Goal: Transaction & Acquisition: Purchase product/service

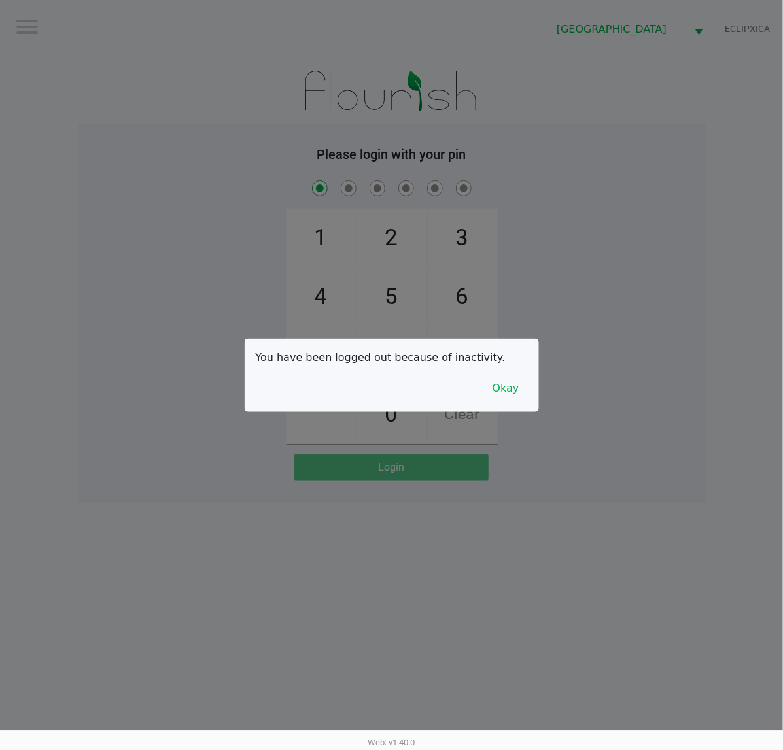
checkbox input "true"
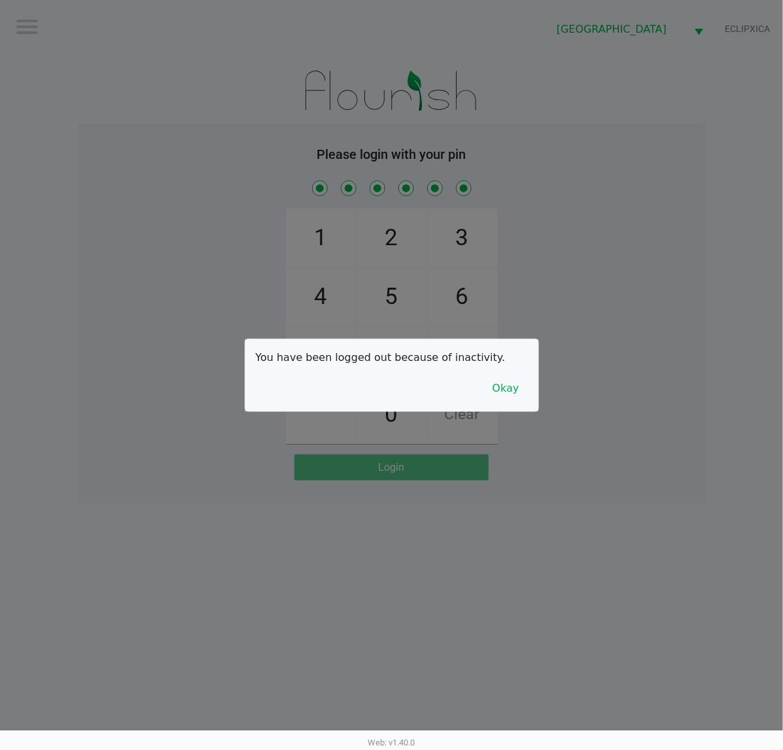
checkbox input "true"
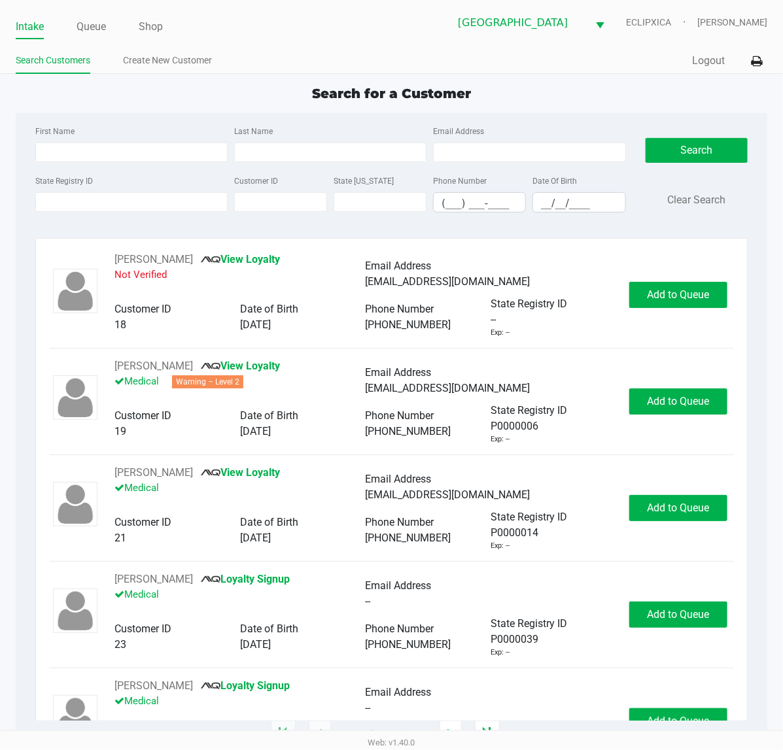
click at [550, 101] on div "Search for a Customer" at bounding box center [391, 94] width 771 height 20
type input "[PERSON_NAME]"
type input "ISAULA"
type input "[DATE]"
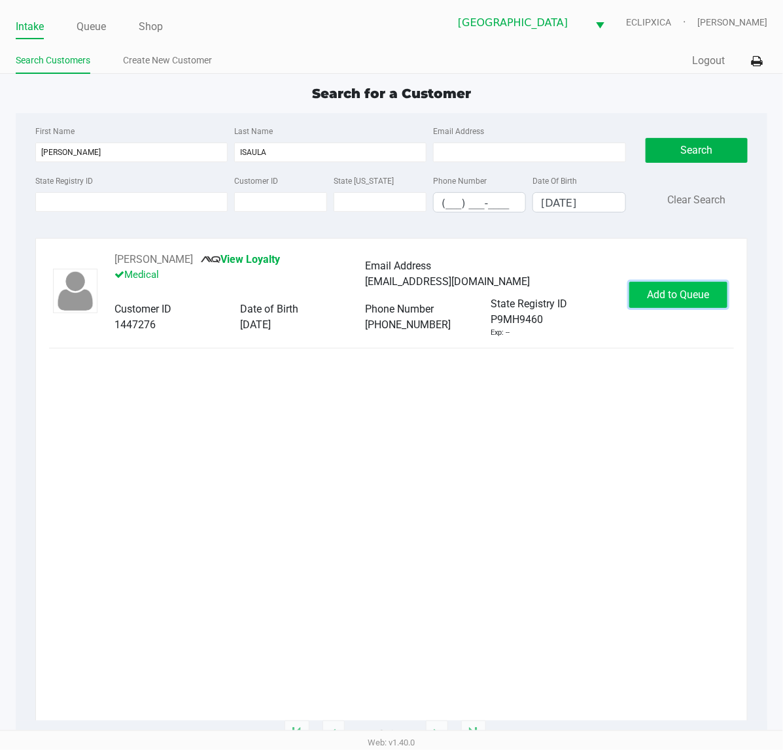
click at [688, 299] on span "Add to Queue" at bounding box center [678, 294] width 62 height 12
click at [688, 299] on div "Add to Queue" at bounding box center [678, 295] width 98 height 26
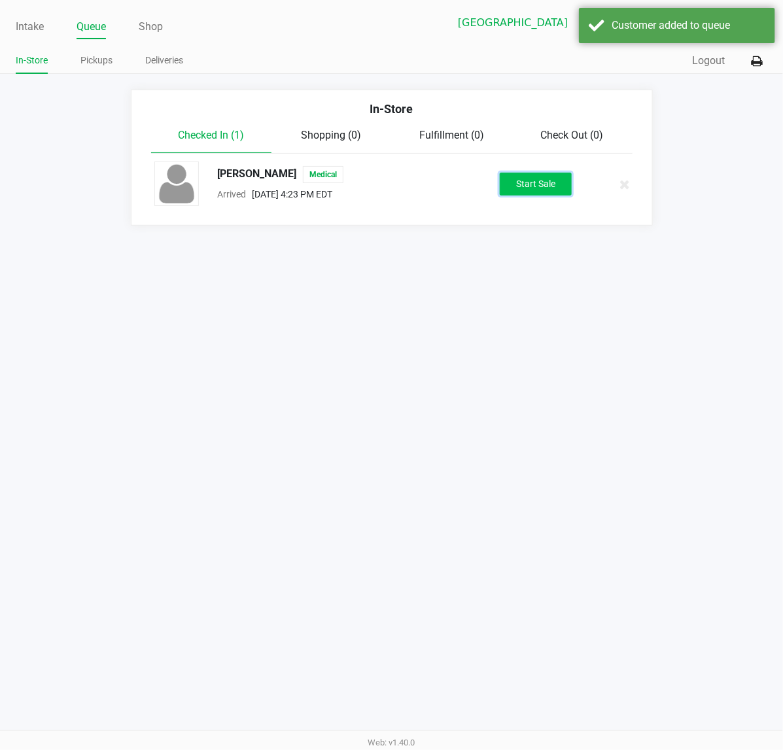
click at [530, 187] on button "Start Sale" at bounding box center [535, 184] width 72 height 23
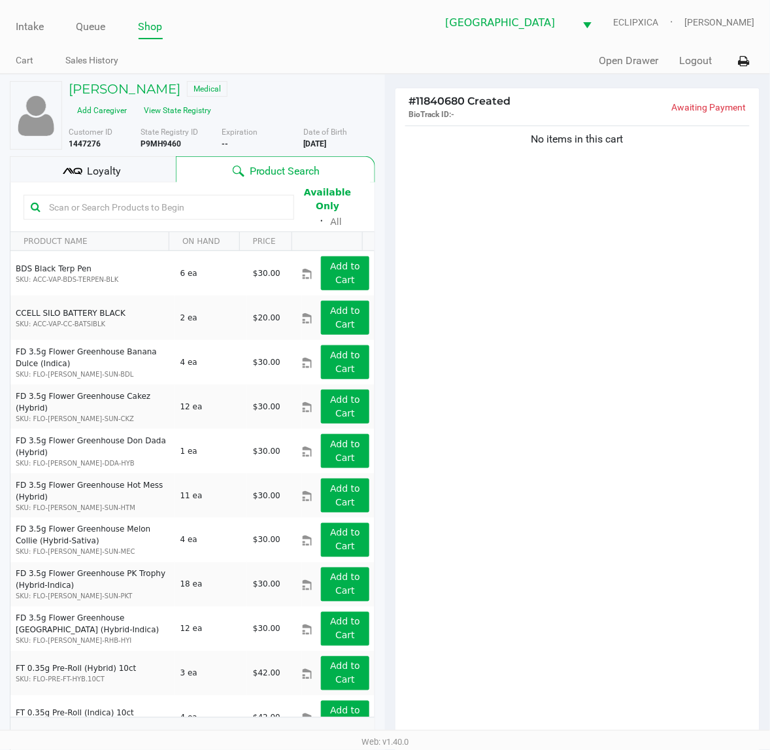
click at [67, 167] on icon at bounding box center [67, 170] width 9 height 6
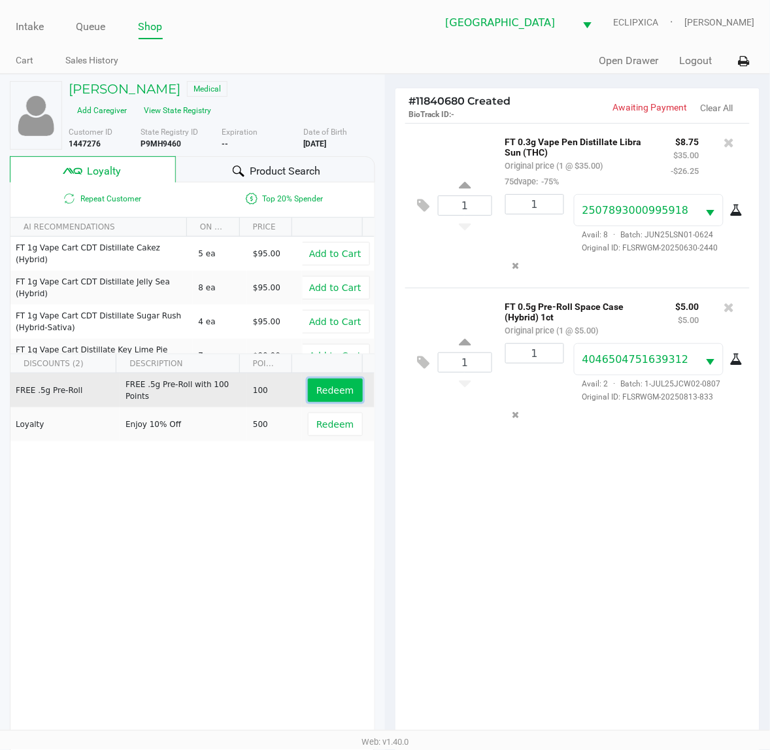
click at [327, 385] on span "Redeem" at bounding box center [334, 390] width 37 height 10
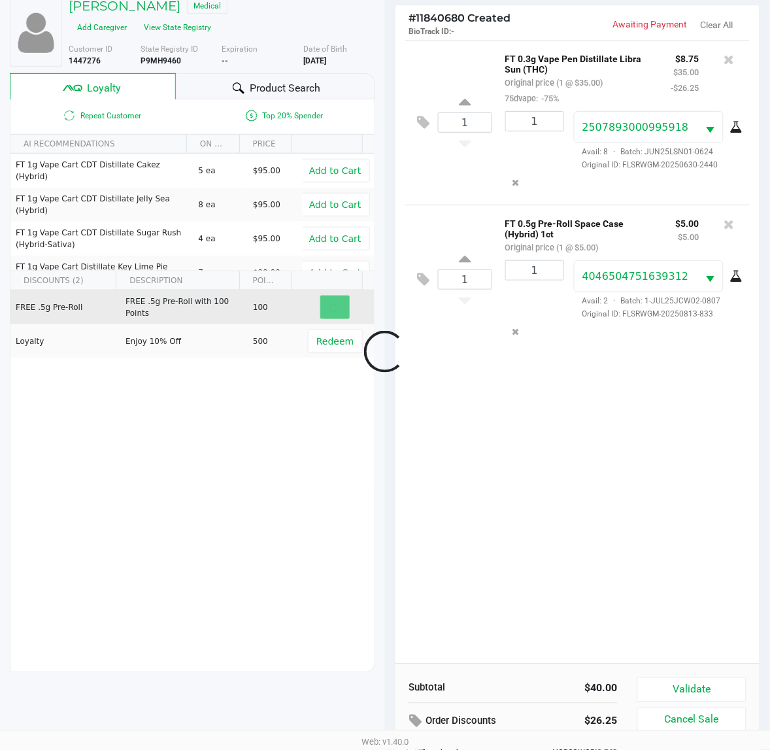
scroll to position [170, 0]
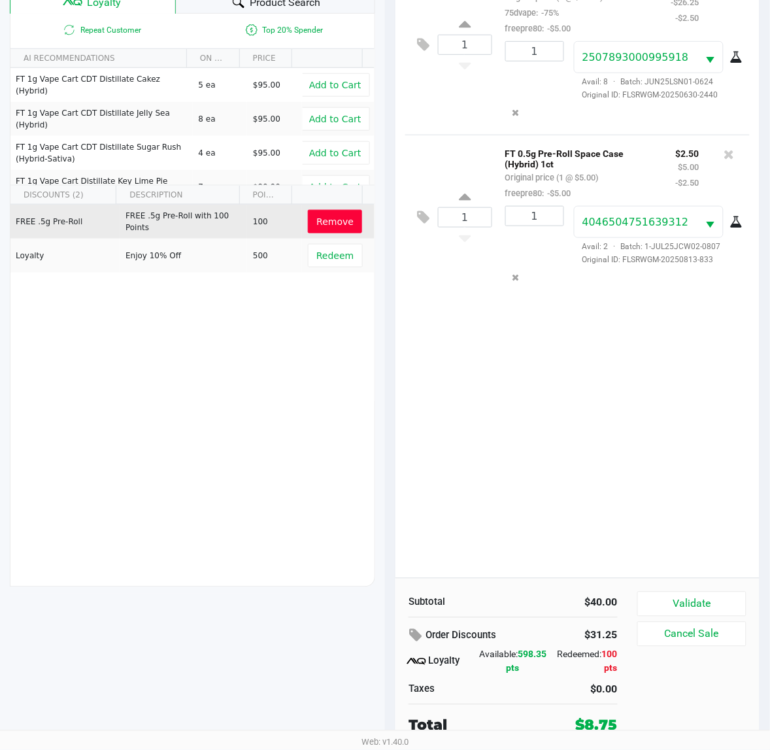
click at [671, 588] on div "Subtotal $40.00 Order Discounts $31.25 Loyalty Available: 598.35 pts Redeemed: …" at bounding box center [578, 663] width 364 height 171
click at [674, 590] on div "Subtotal $40.00 Order Discounts $31.25 Loyalty Available: 598.35 pts Redeemed: …" at bounding box center [578, 663] width 364 height 171
click at [677, 594] on button "Validate" at bounding box center [691, 604] width 109 height 25
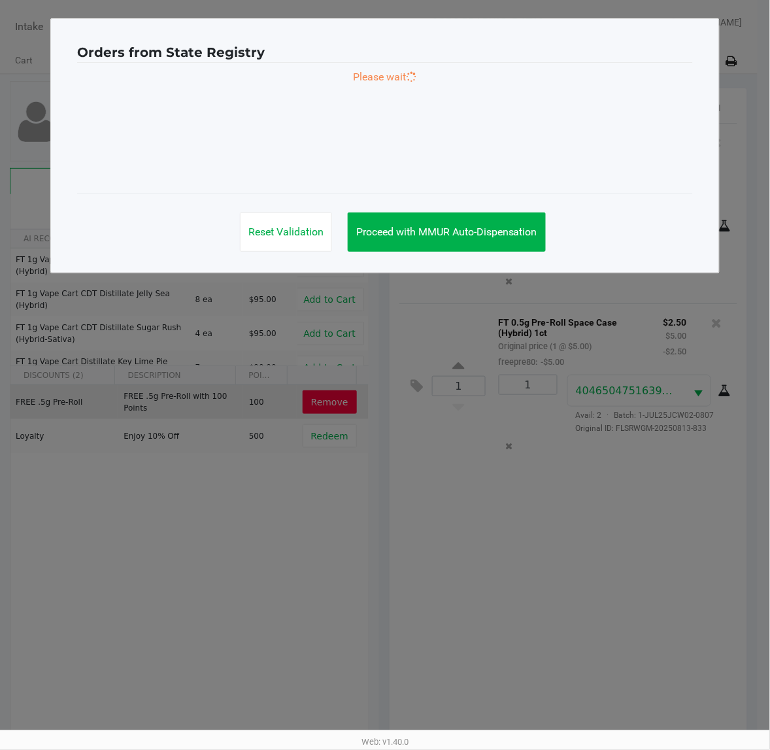
scroll to position [0, 0]
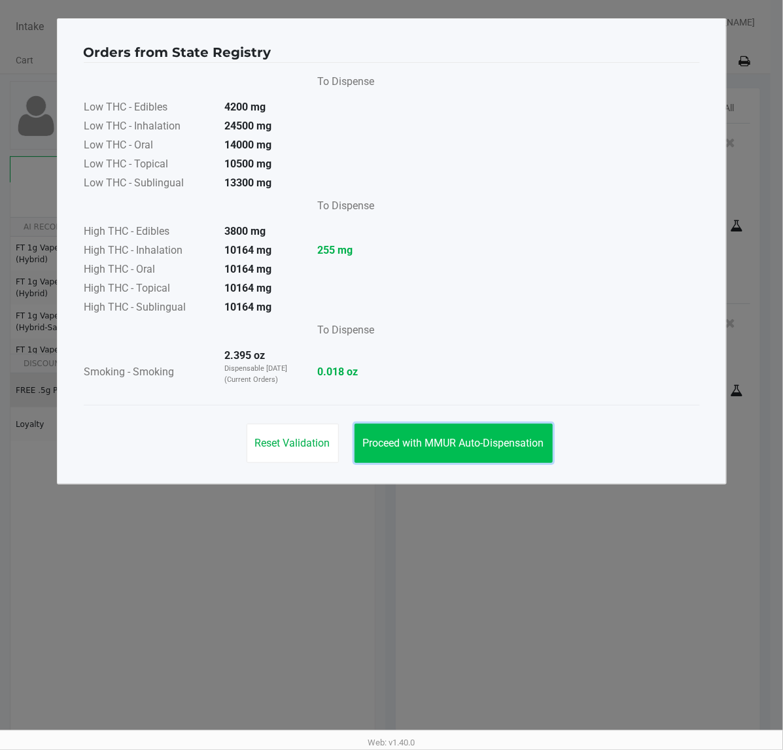
click at [439, 452] on button "Proceed with MMUR Auto-Dispensation" at bounding box center [453, 443] width 198 height 39
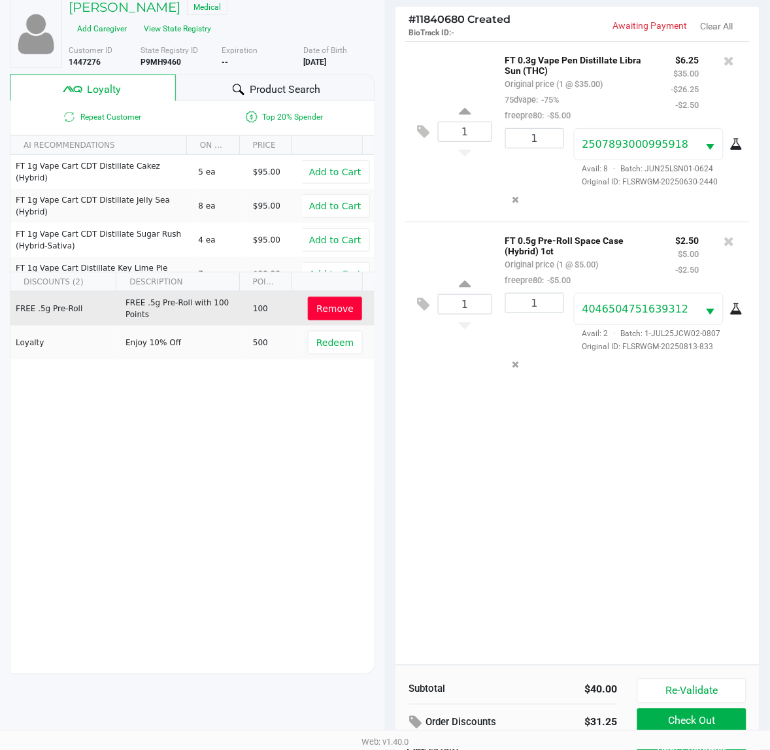
scroll to position [170, 0]
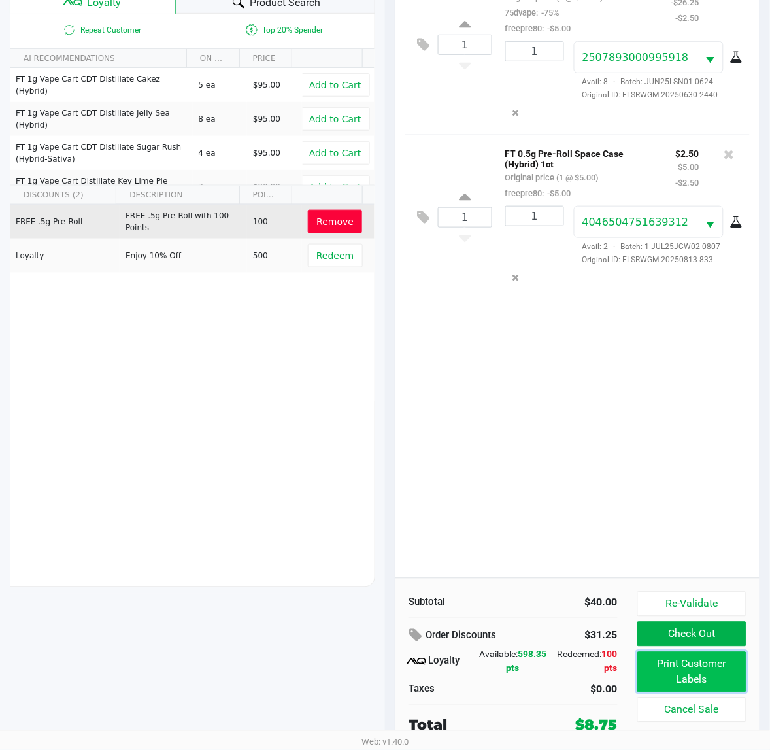
click at [690, 662] on button "Print Customer Labels" at bounding box center [691, 672] width 109 height 41
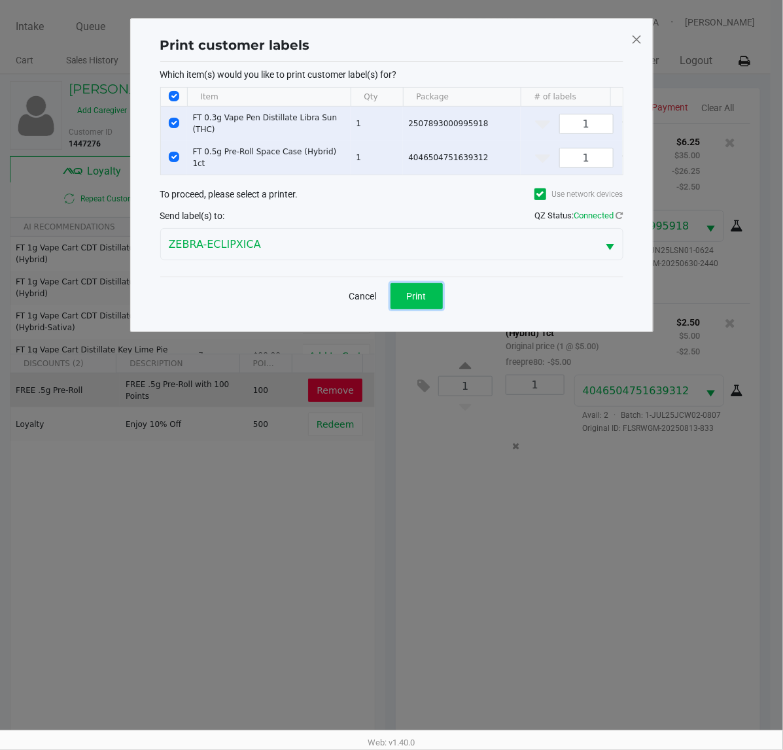
click at [414, 297] on span "Print" at bounding box center [417, 296] width 20 height 10
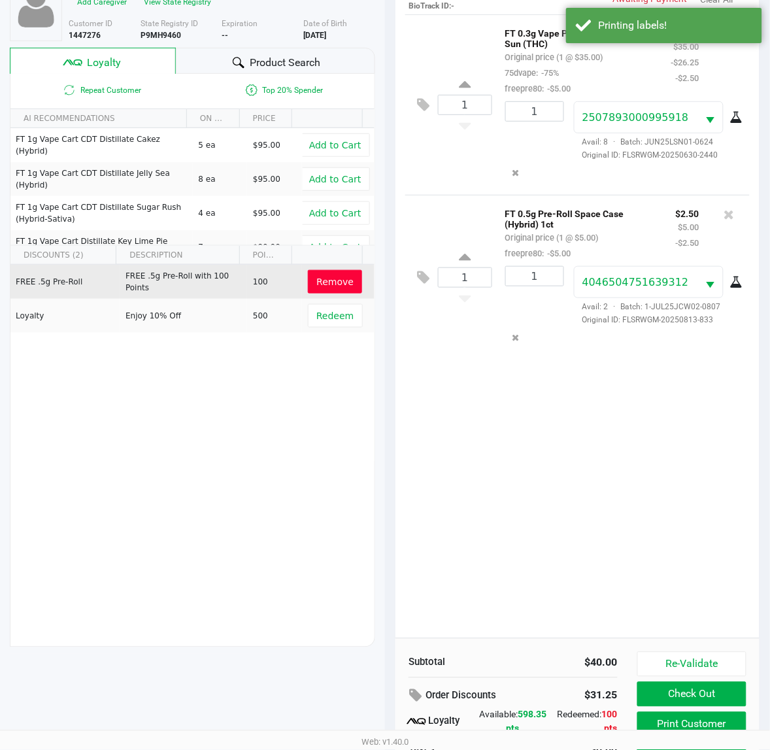
scroll to position [170, 0]
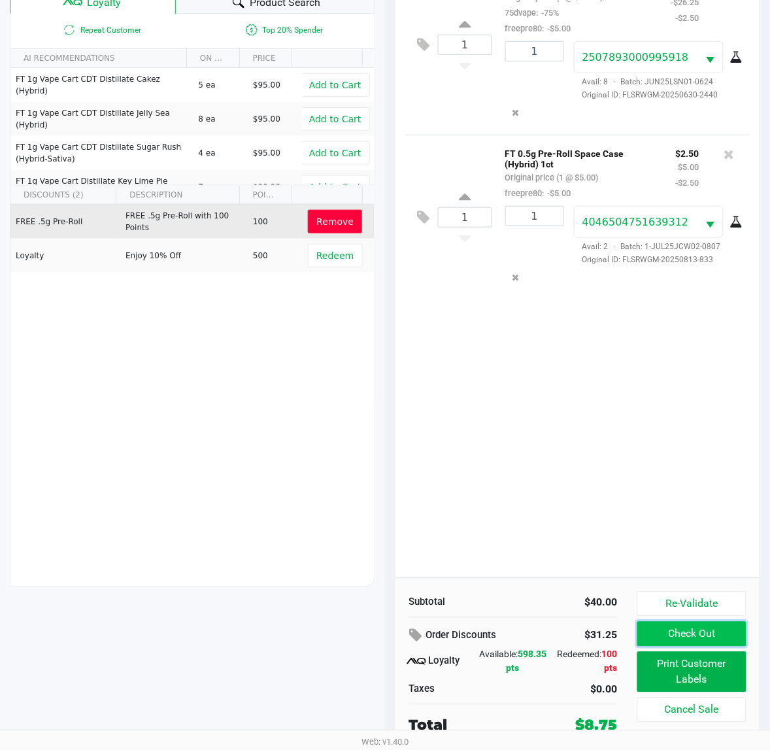
click at [695, 633] on button "Check Out" at bounding box center [691, 634] width 109 height 25
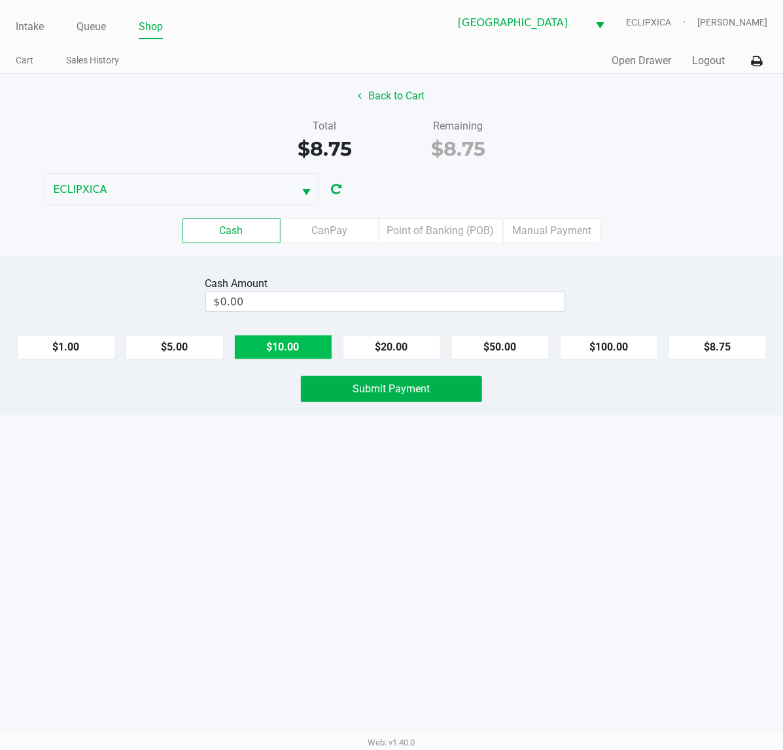
click at [291, 351] on button "$10.00" at bounding box center [283, 347] width 98 height 25
type input "$10.00"
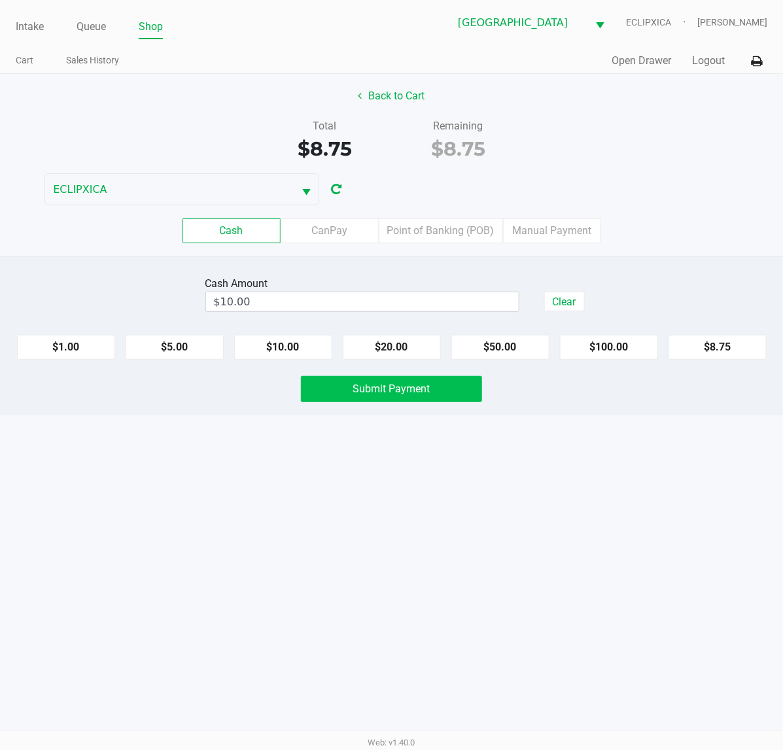
click at [373, 391] on span "Submit Payment" at bounding box center [391, 388] width 77 height 12
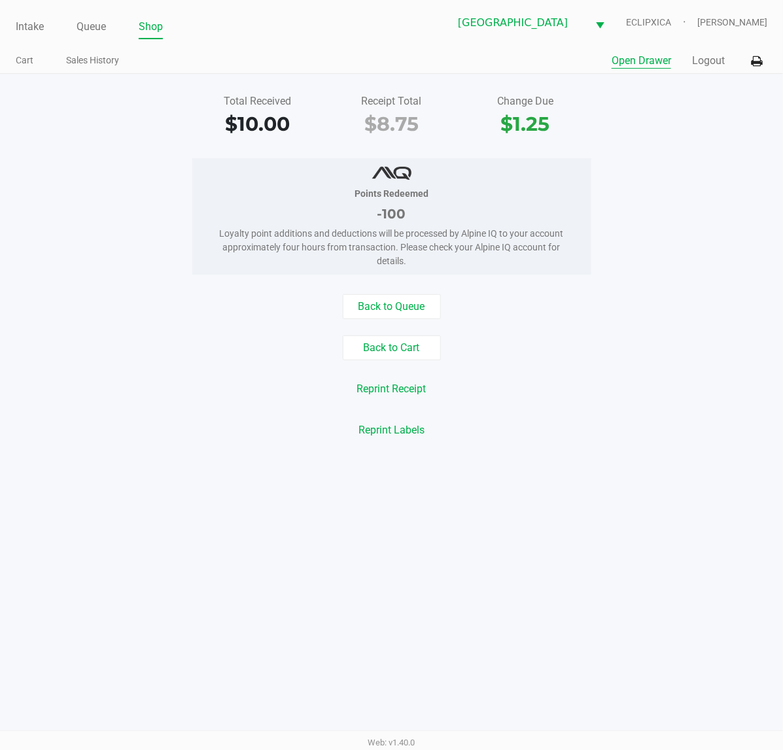
click at [656, 60] on button "Open Drawer" at bounding box center [640, 61] width 59 height 16
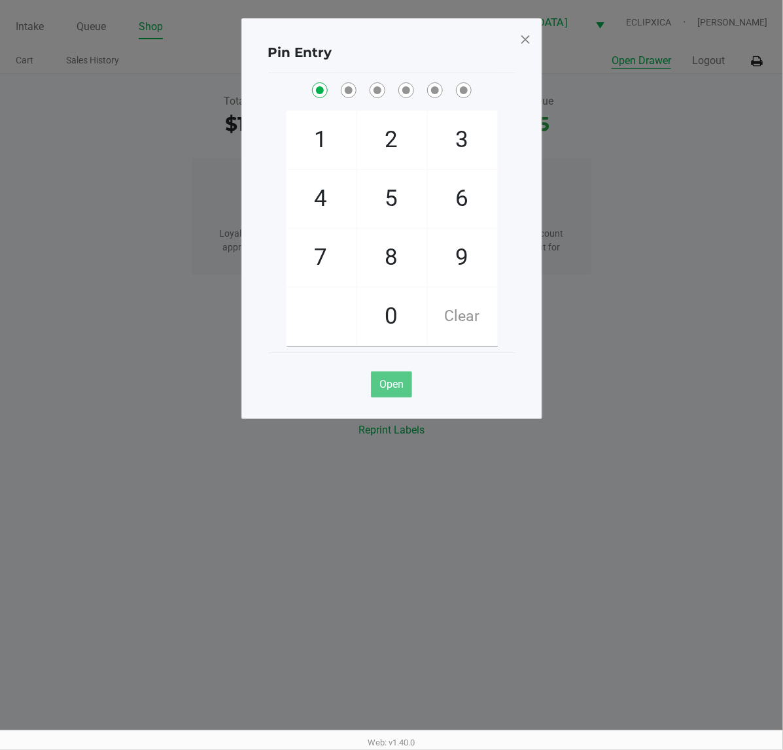
checkbox input "true"
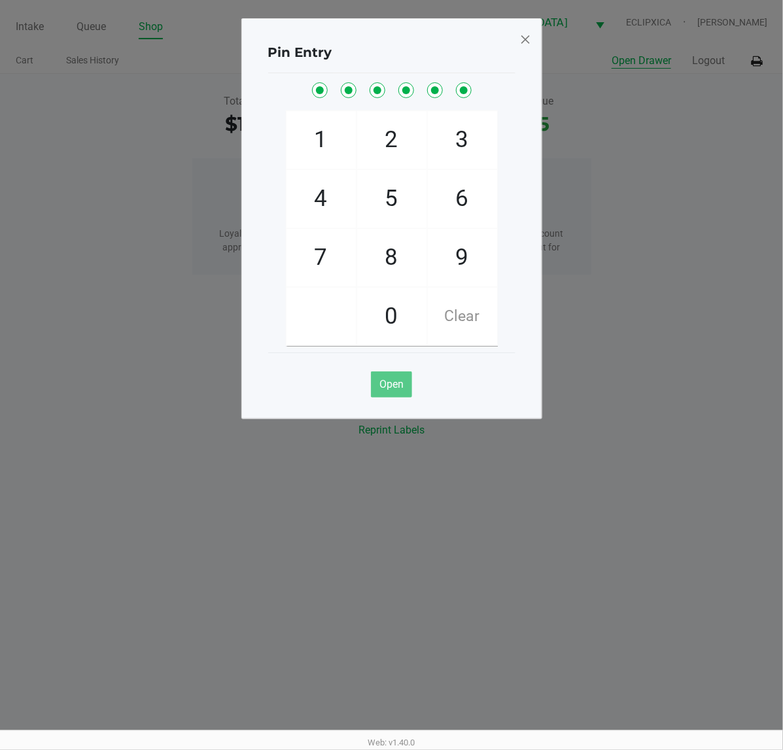
checkbox input "true"
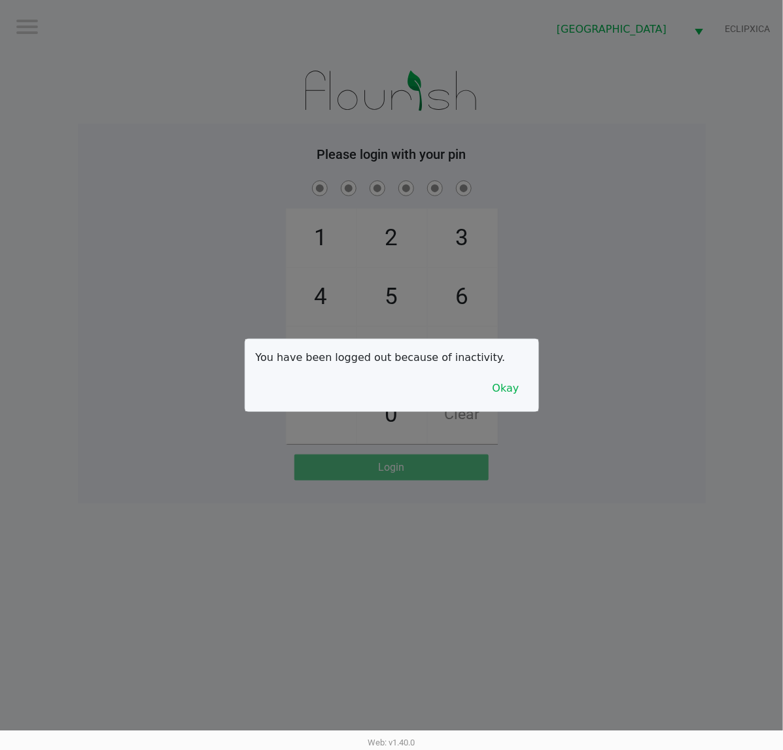
click at [183, 580] on div at bounding box center [391, 375] width 783 height 750
click at [507, 396] on button "Okay" at bounding box center [506, 388] width 44 height 25
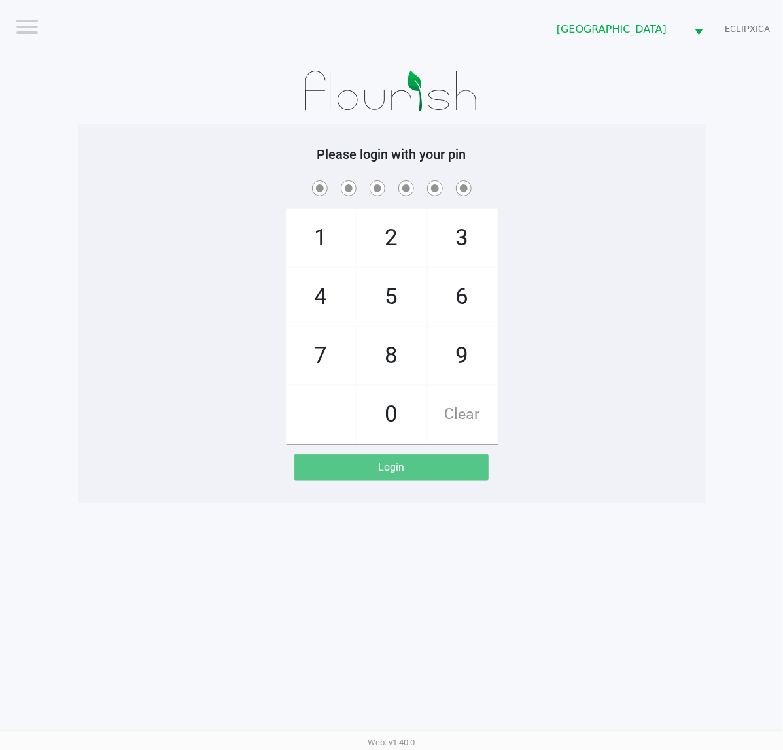
click at [575, 416] on div "1 4 7 2 5 8 0 3 6 9 Clear" at bounding box center [392, 311] width 628 height 266
checkbox input "true"
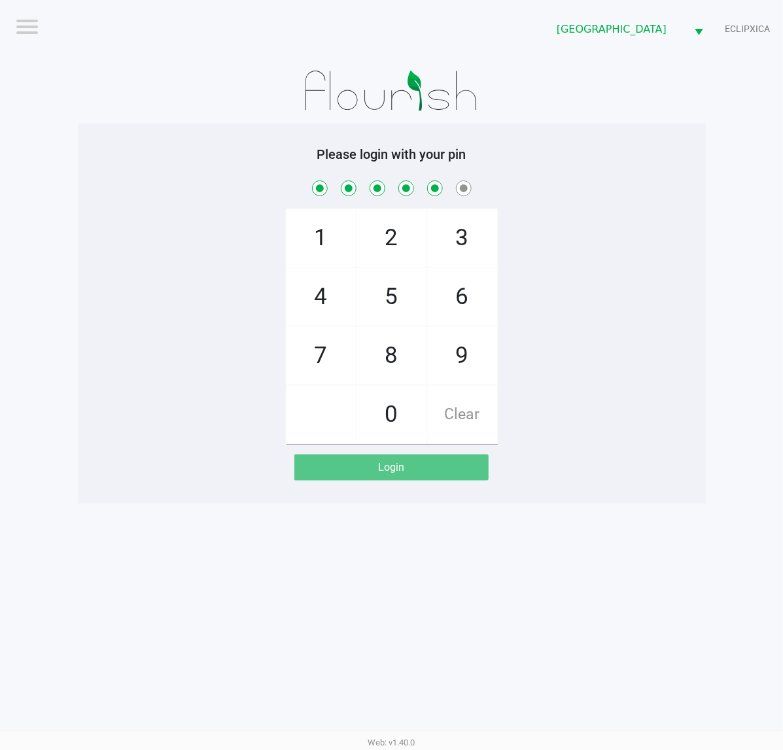
checkbox input "true"
